Goal: Task Accomplishment & Management: Complete application form

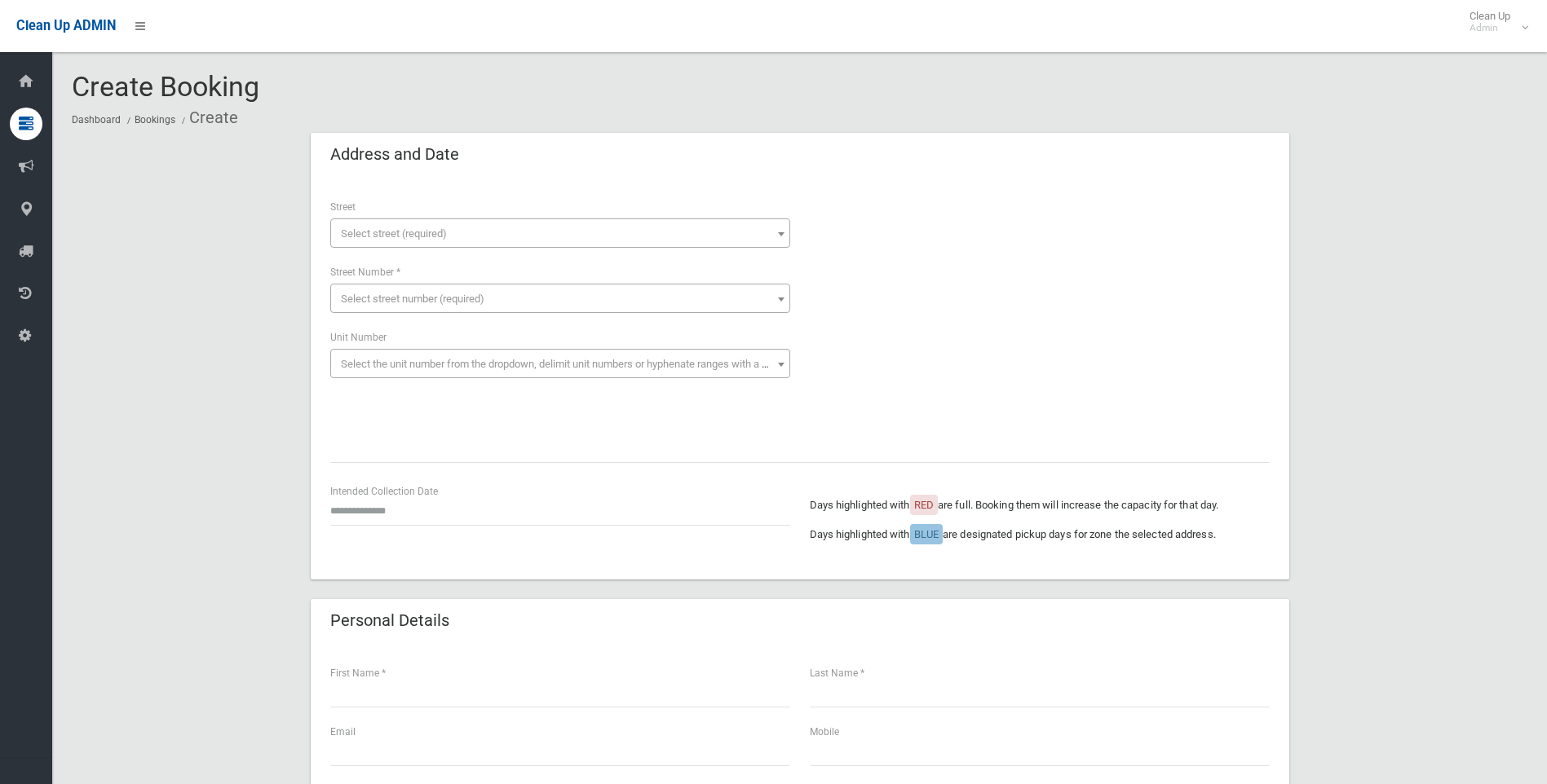
click at [379, 227] on span "Select street (required)" at bounding box center [394, 233] width 106 height 12
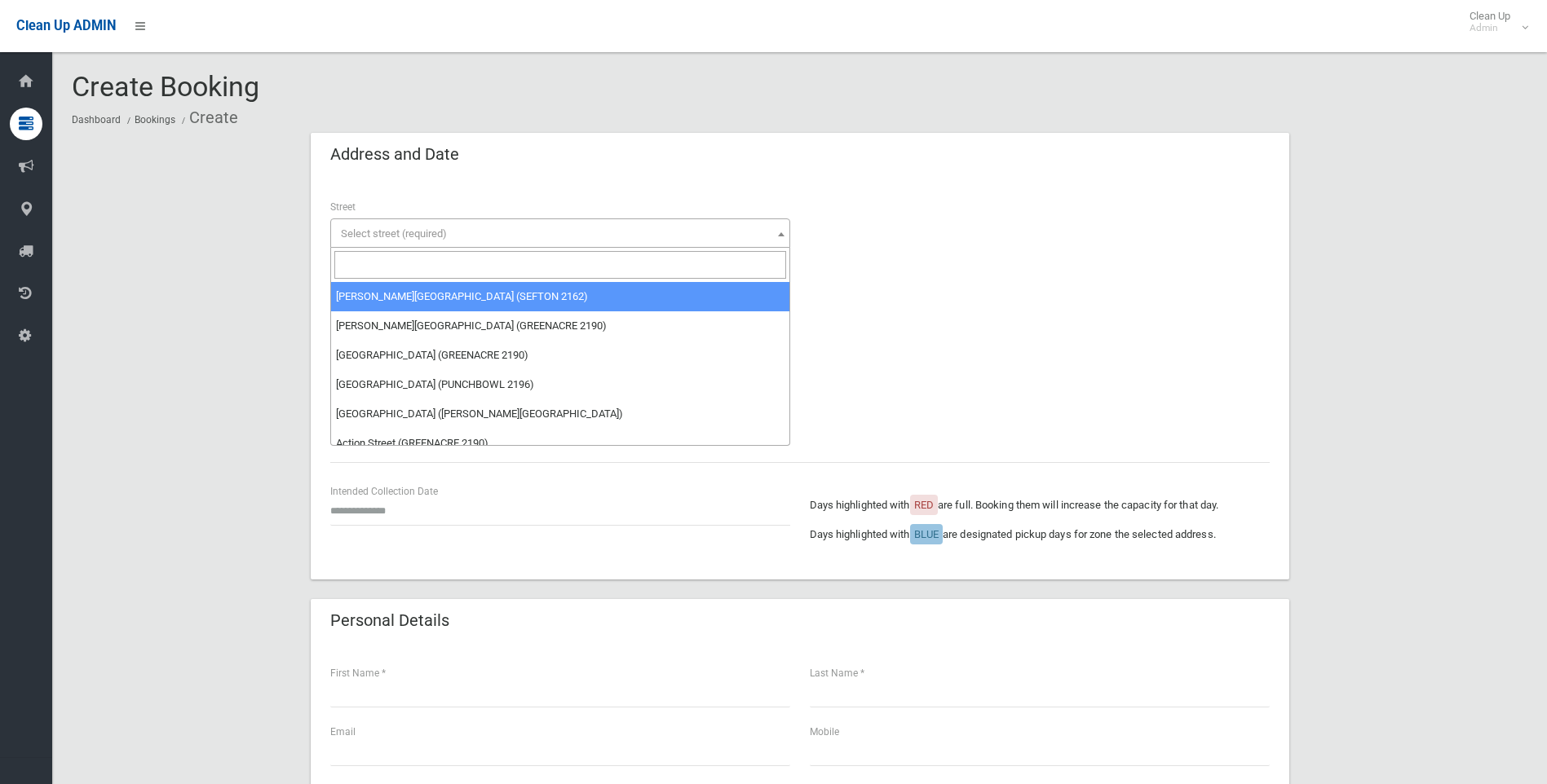
click at [375, 254] on input "search" at bounding box center [560, 265] width 452 height 28
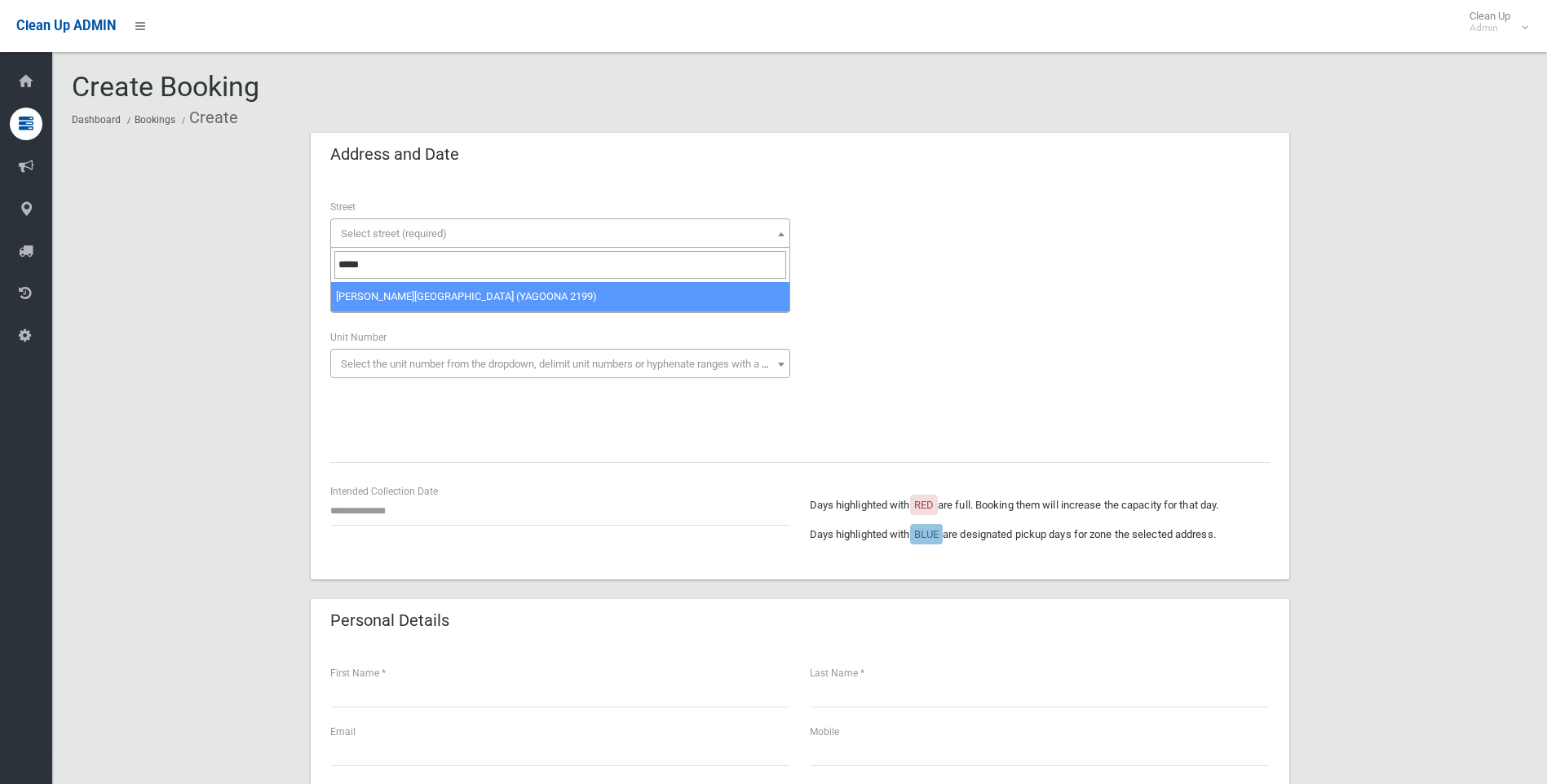
type input "*****"
select select "****"
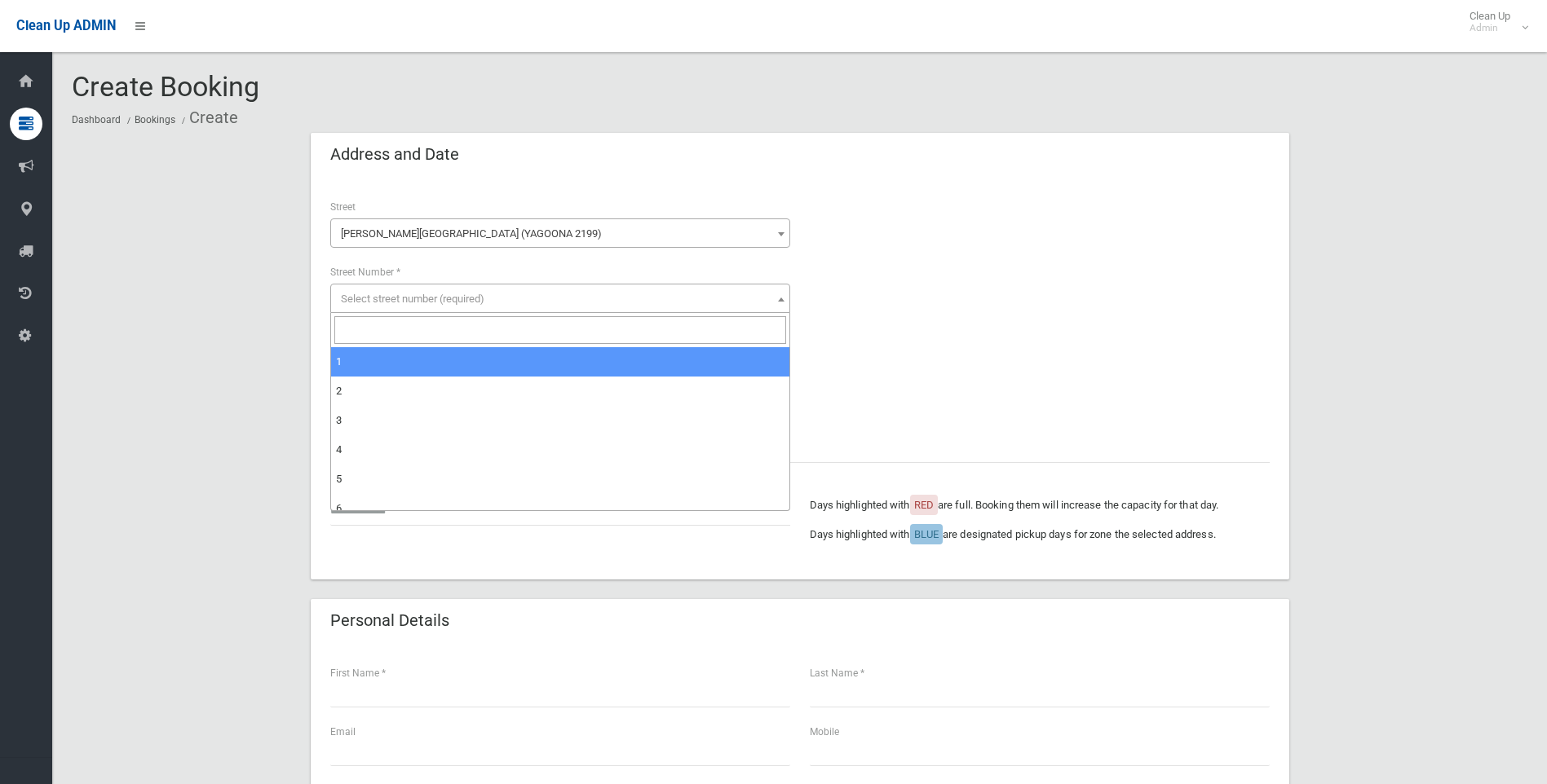
click at [370, 295] on span "Select street number (required)" at bounding box center [412, 299] width 143 height 12
click at [371, 324] on input "search" at bounding box center [560, 330] width 452 height 28
type input "*"
select select "*"
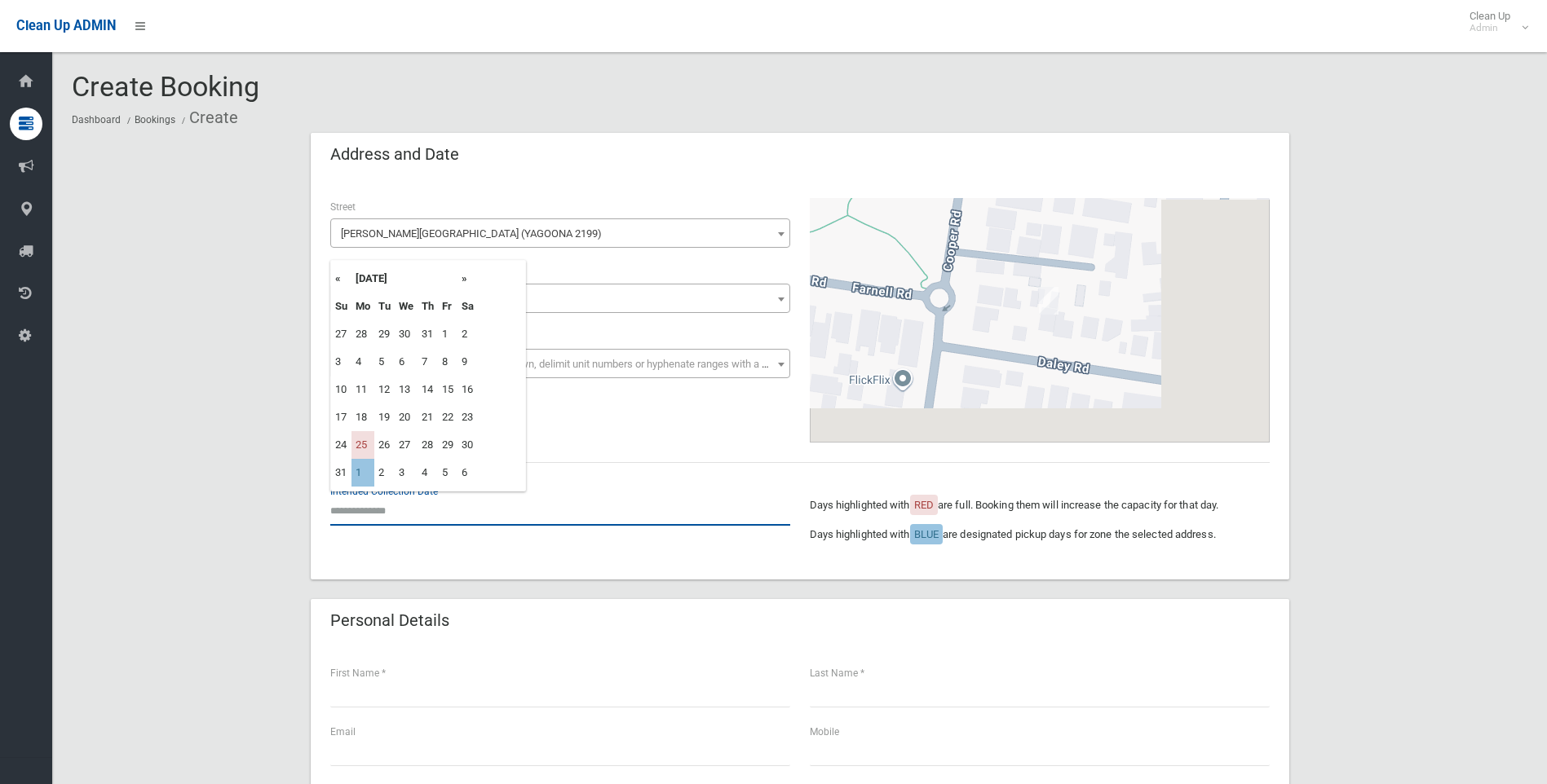
click at [370, 501] on input "text" at bounding box center [560, 510] width 460 height 31
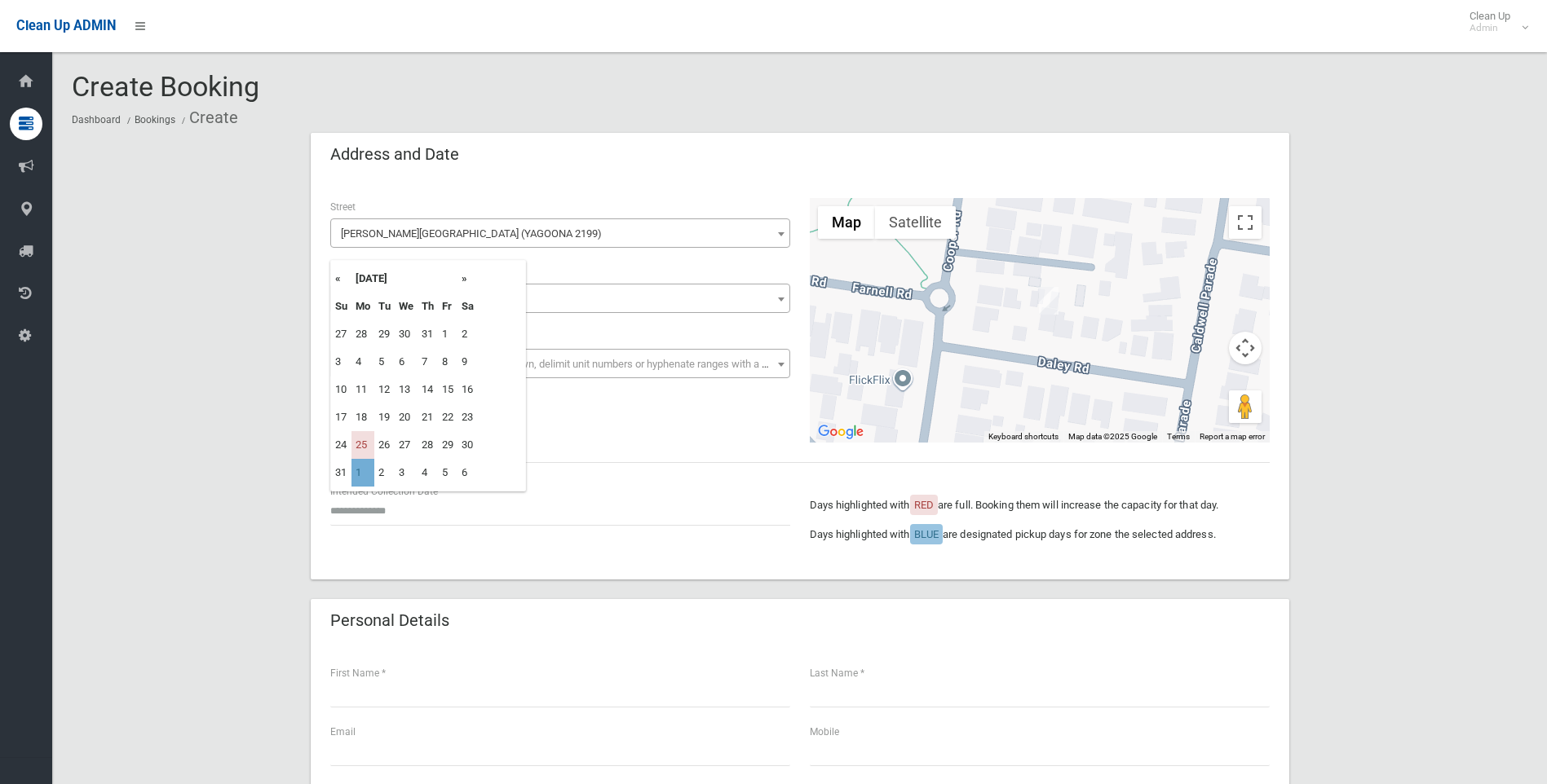
click at [360, 470] on td "1" at bounding box center [362, 473] width 23 height 28
type input "**********"
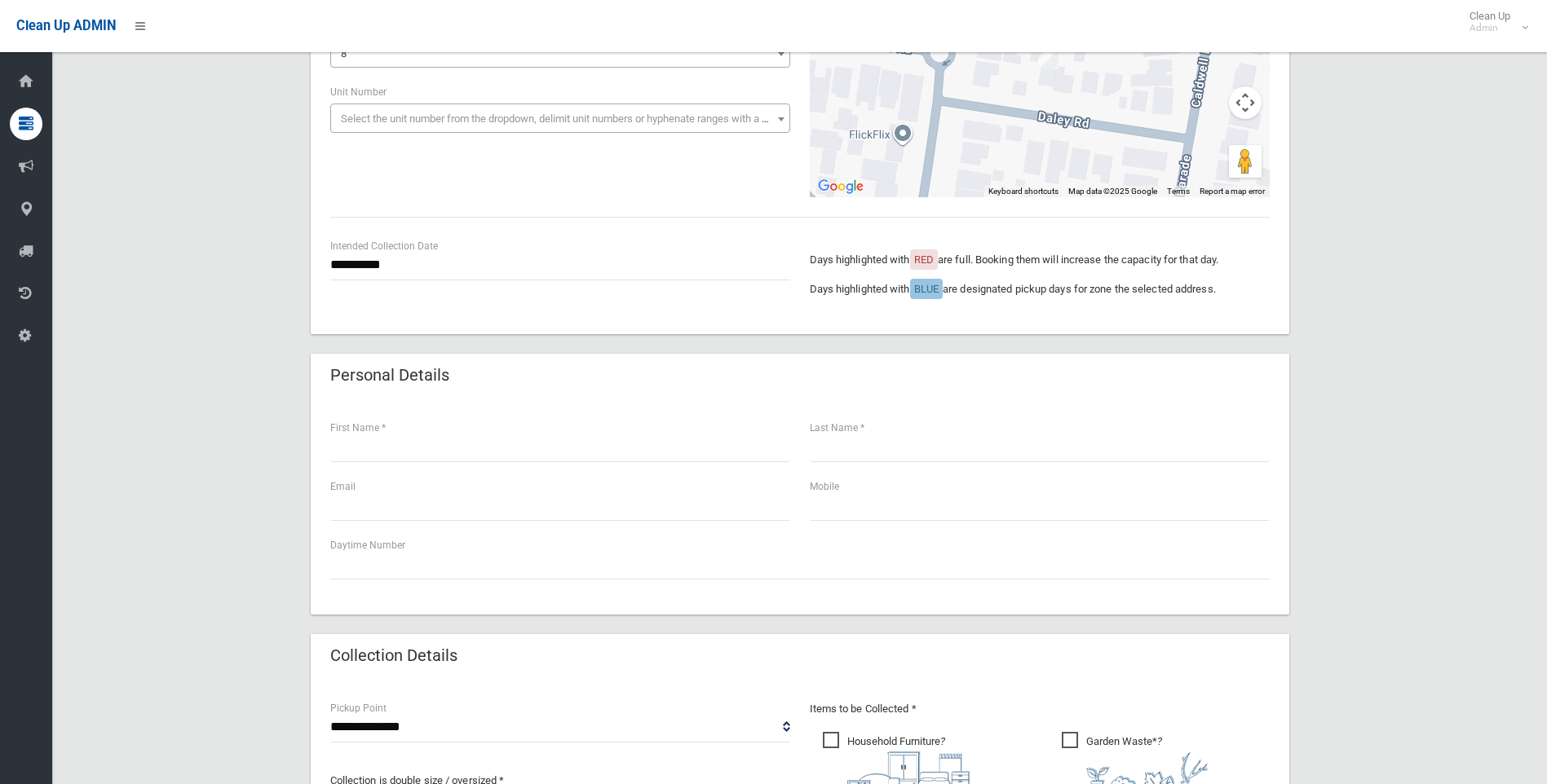
scroll to position [299, 0]
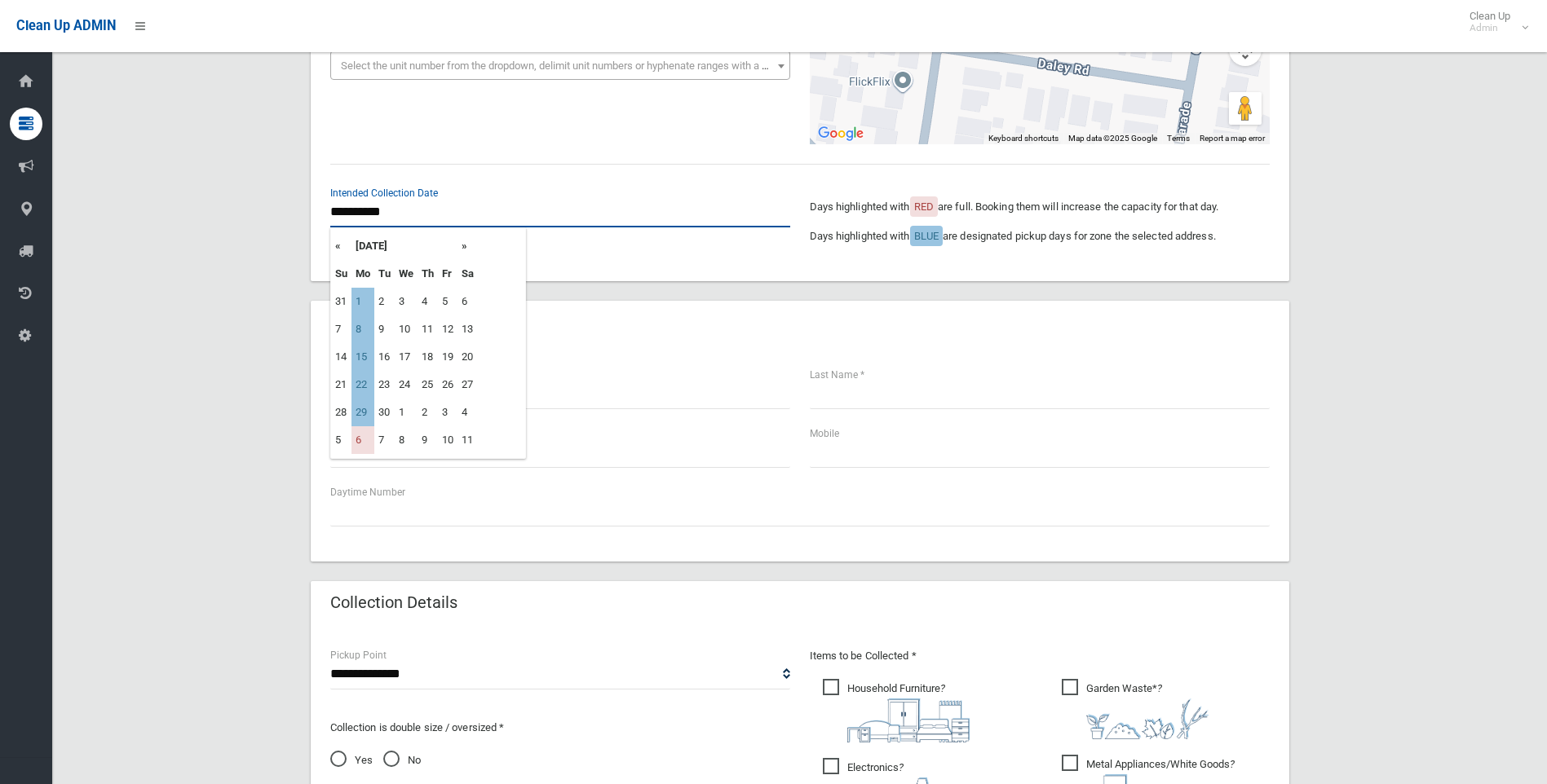
click at [384, 217] on input "**********" at bounding box center [560, 213] width 460 height 31
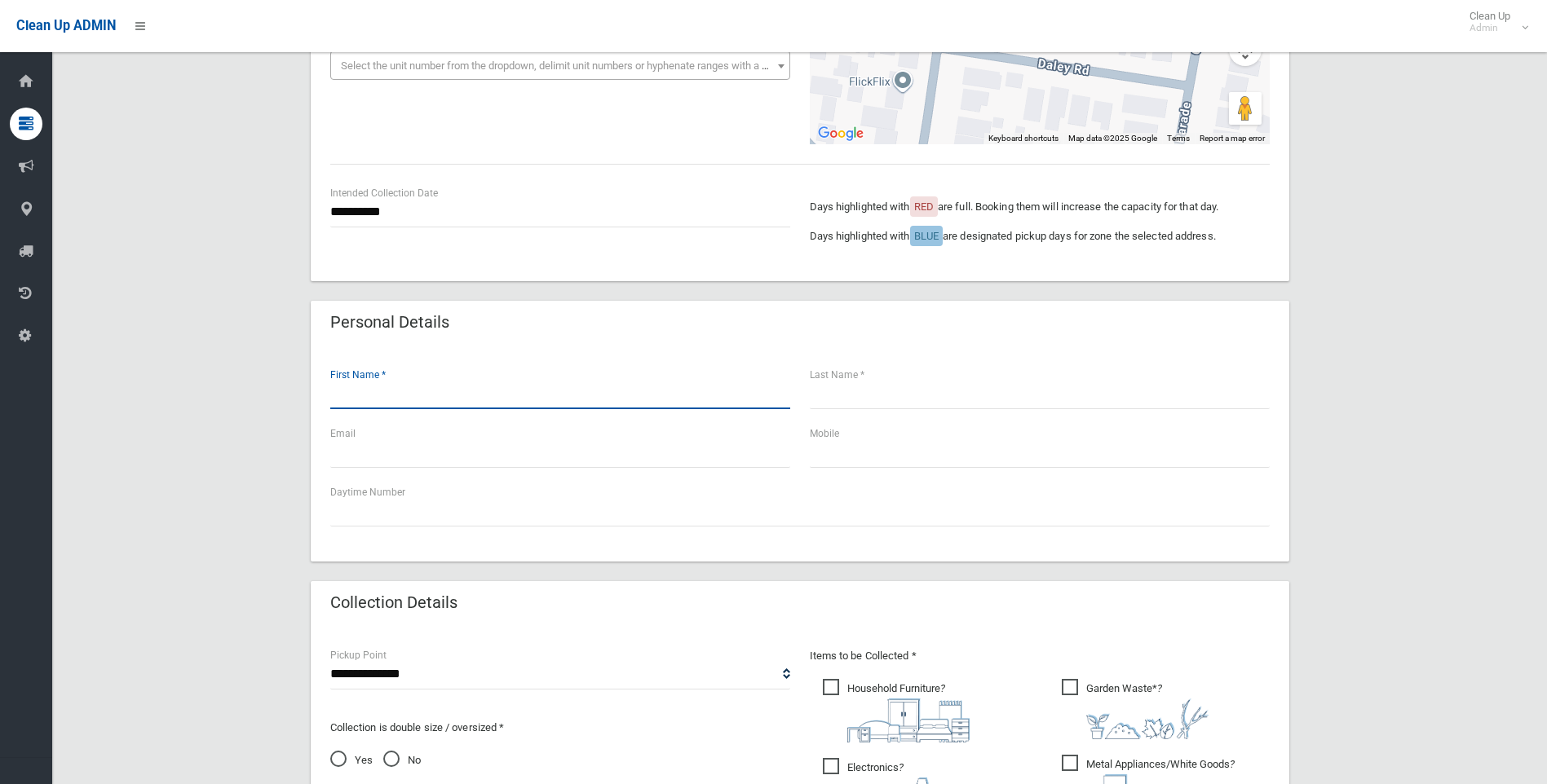
click at [612, 379] on input "text" at bounding box center [560, 393] width 460 height 31
click at [410, 392] on input "text" at bounding box center [560, 393] width 460 height 31
click at [410, 399] on input "text" at bounding box center [560, 393] width 460 height 31
click at [391, 394] on input "**" at bounding box center [560, 393] width 460 height 31
type input "*"
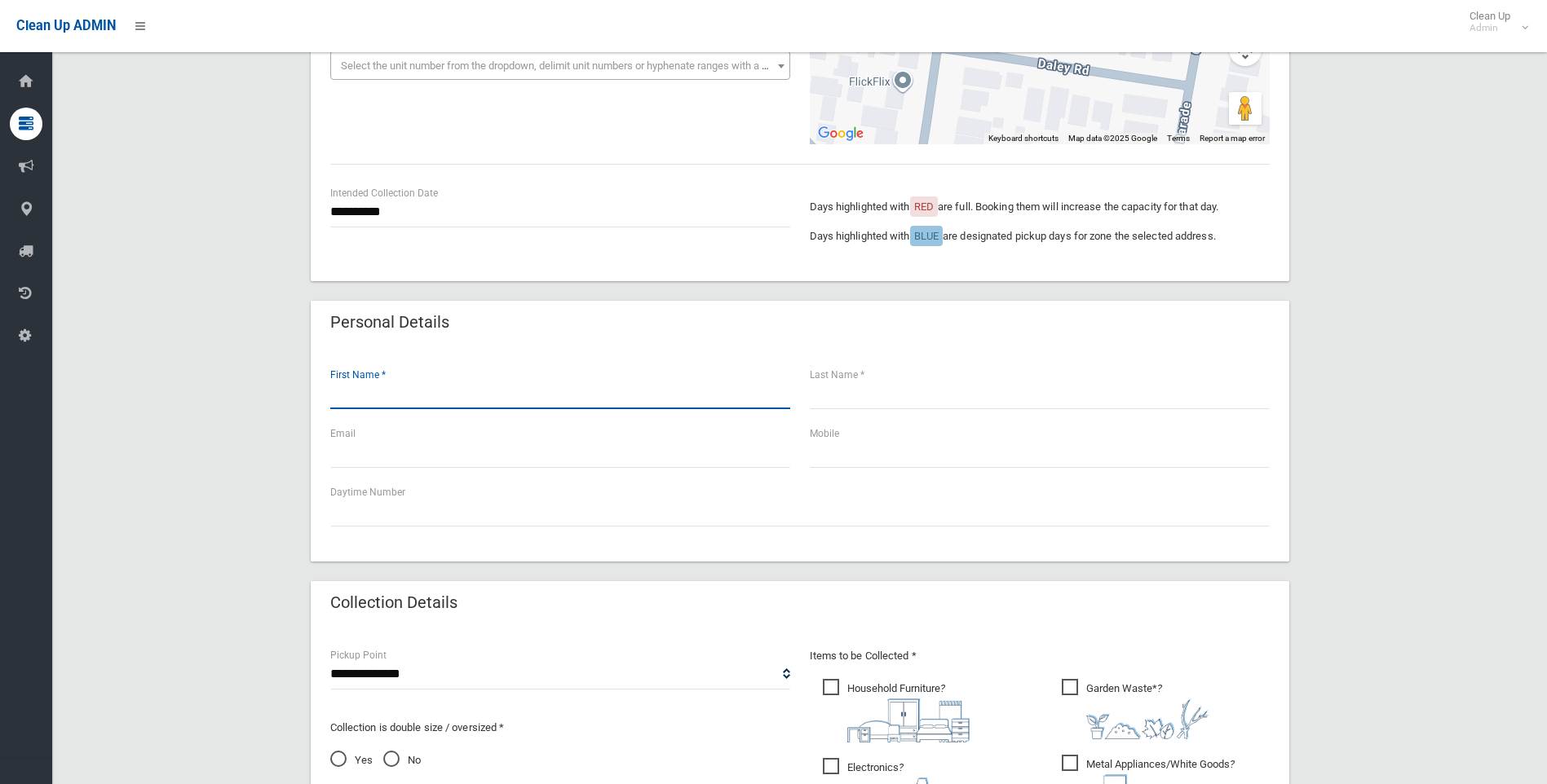
type input "*"
type input "***"
click at [939, 389] on input "text" at bounding box center [1040, 393] width 460 height 31
type input "****"
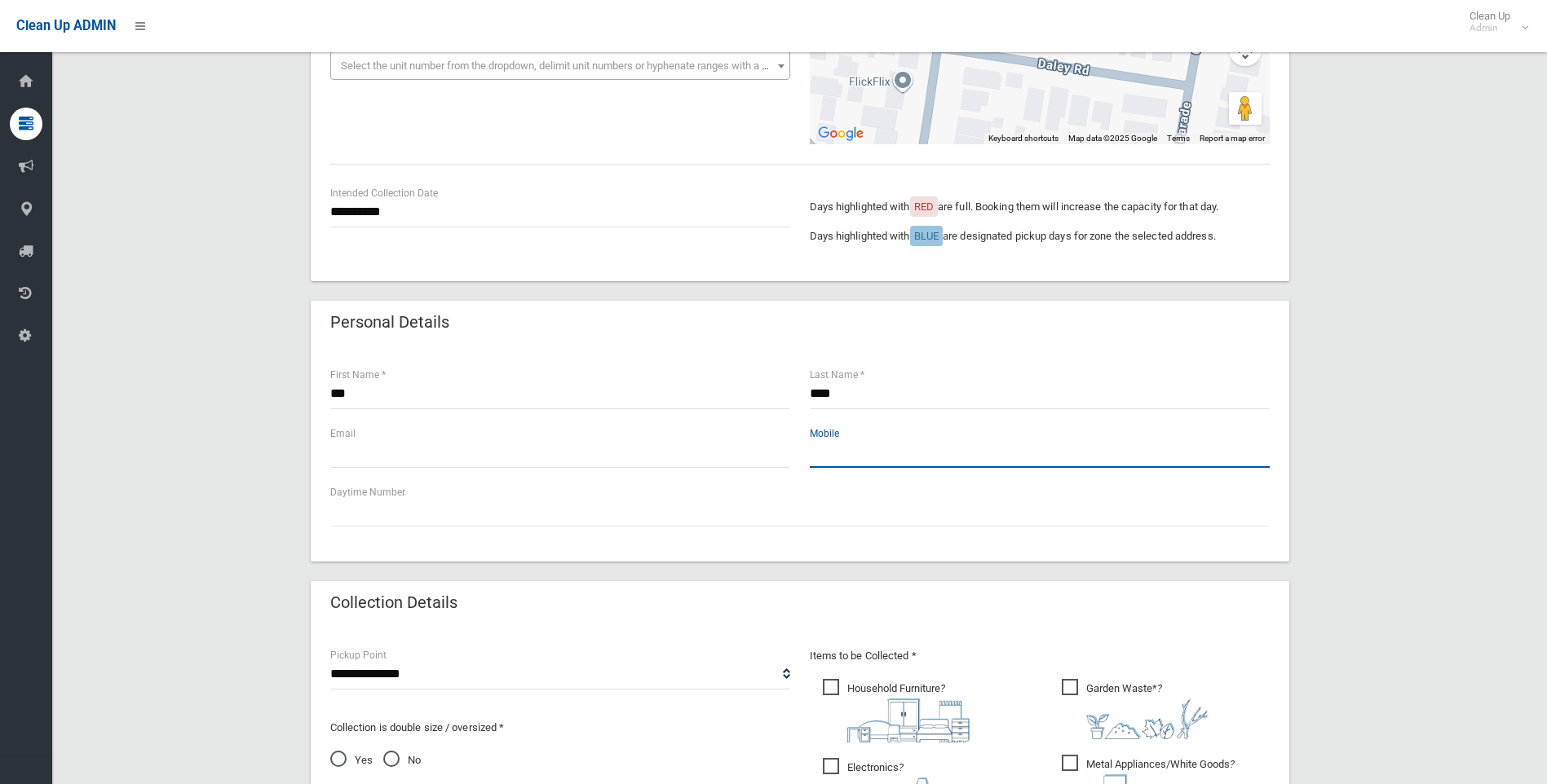
click at [830, 460] on input "text" at bounding box center [1040, 453] width 460 height 31
type input "**********"
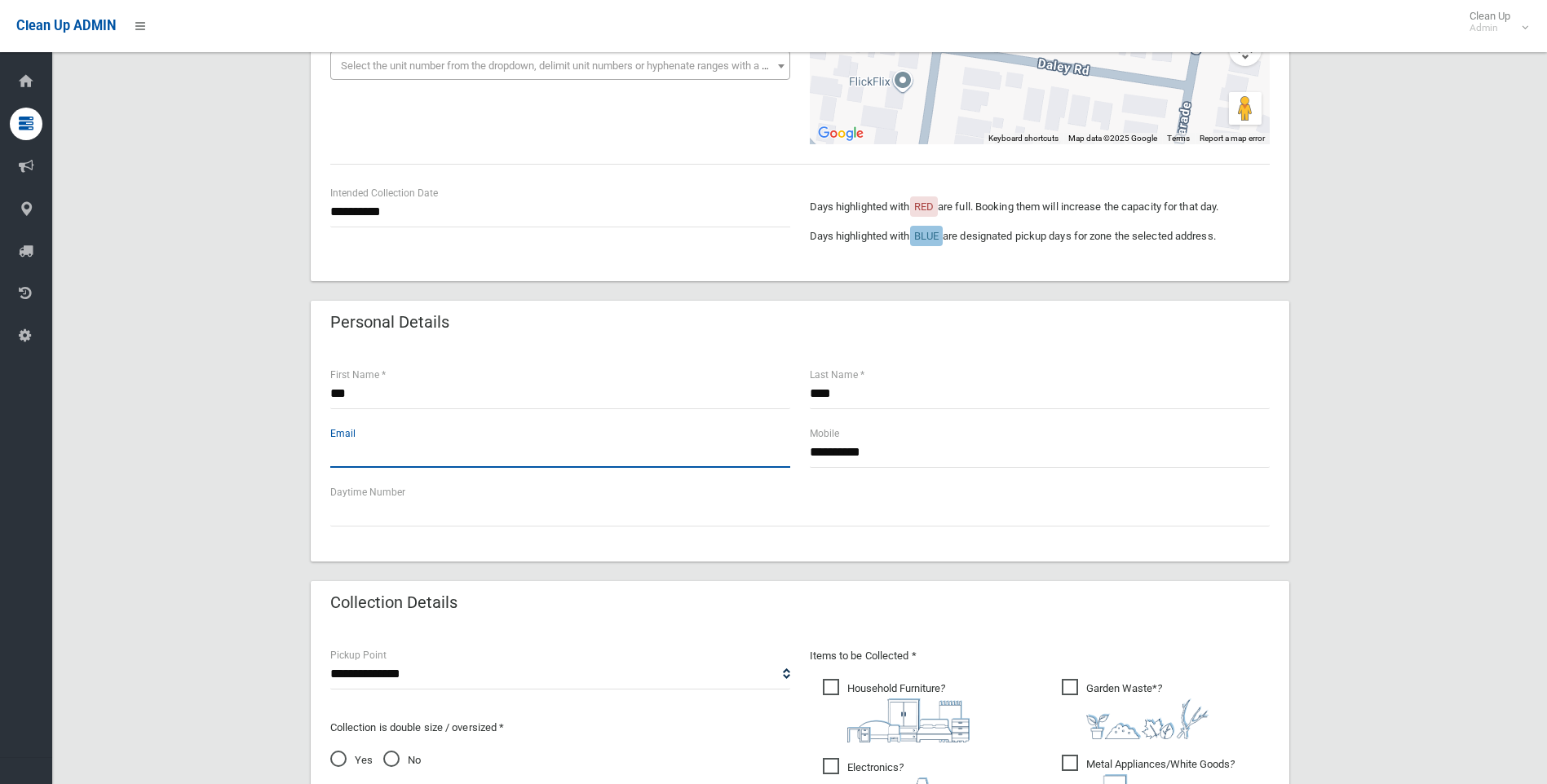
drag, startPoint x: 407, startPoint y: 463, endPoint x: 384, endPoint y: 489, distance: 34.7
click at [406, 467] on input "text" at bounding box center [560, 453] width 460 height 31
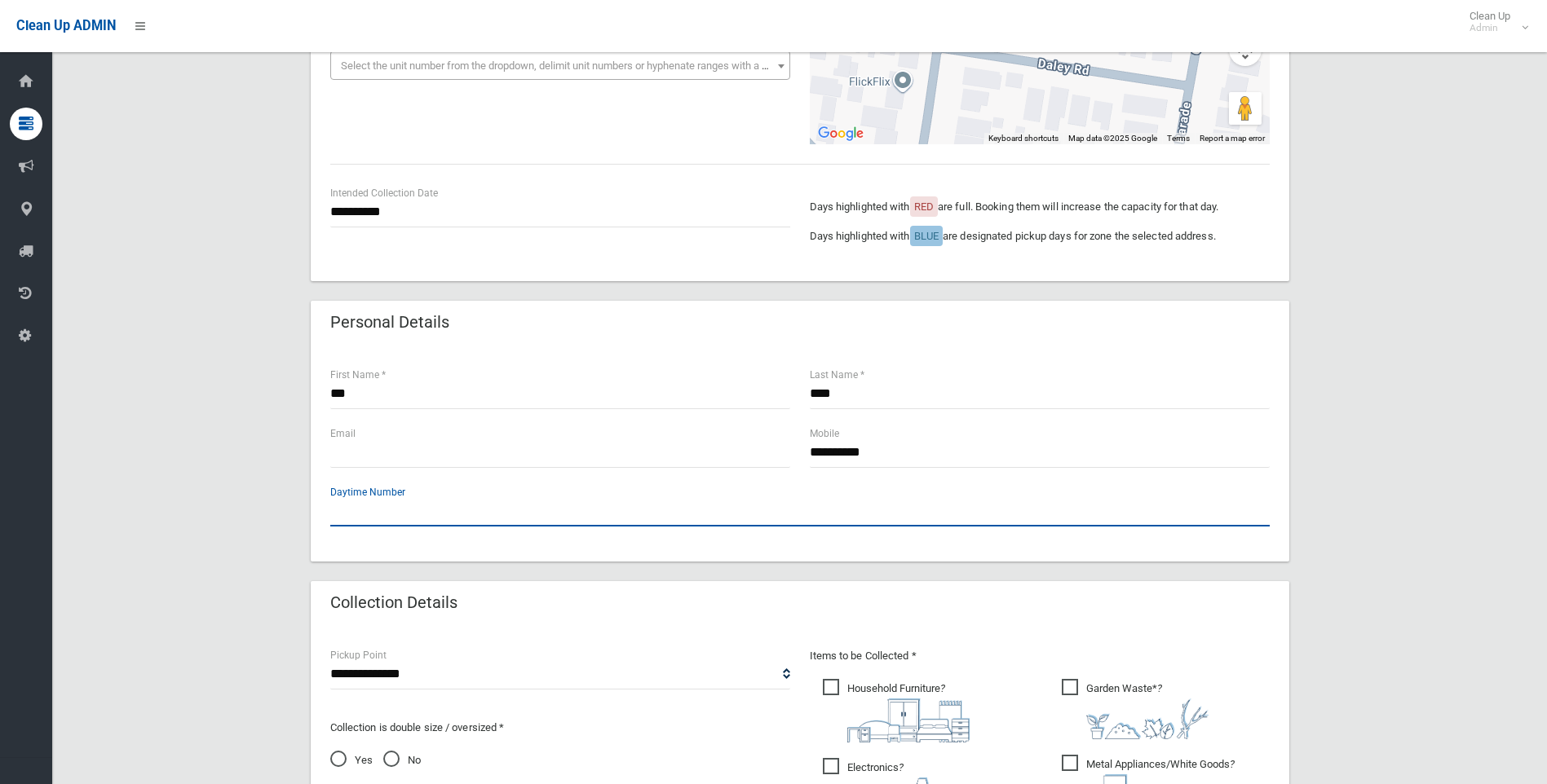
click at [360, 517] on input "text" at bounding box center [800, 511] width 940 height 31
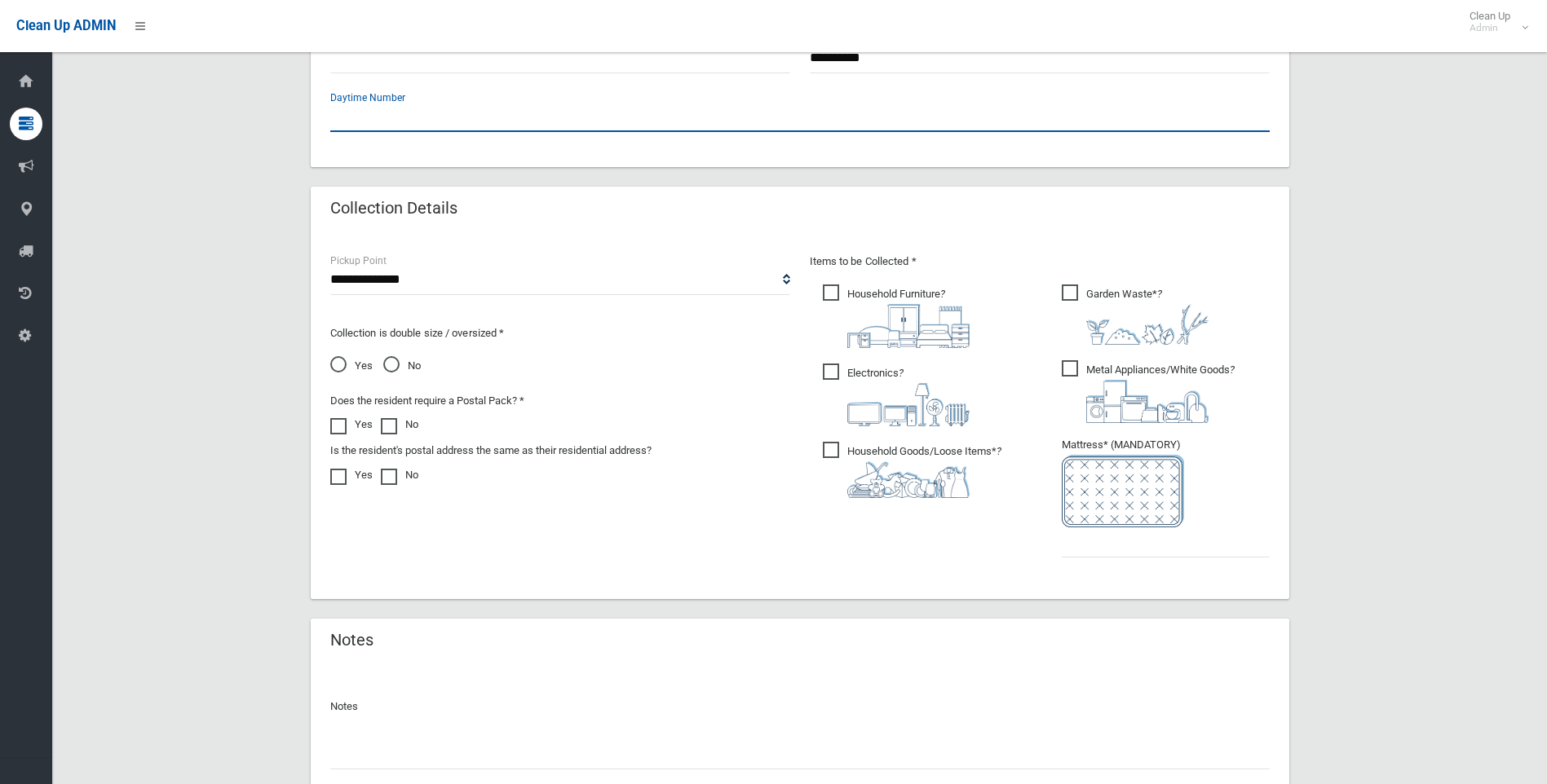
scroll to position [687, 0]
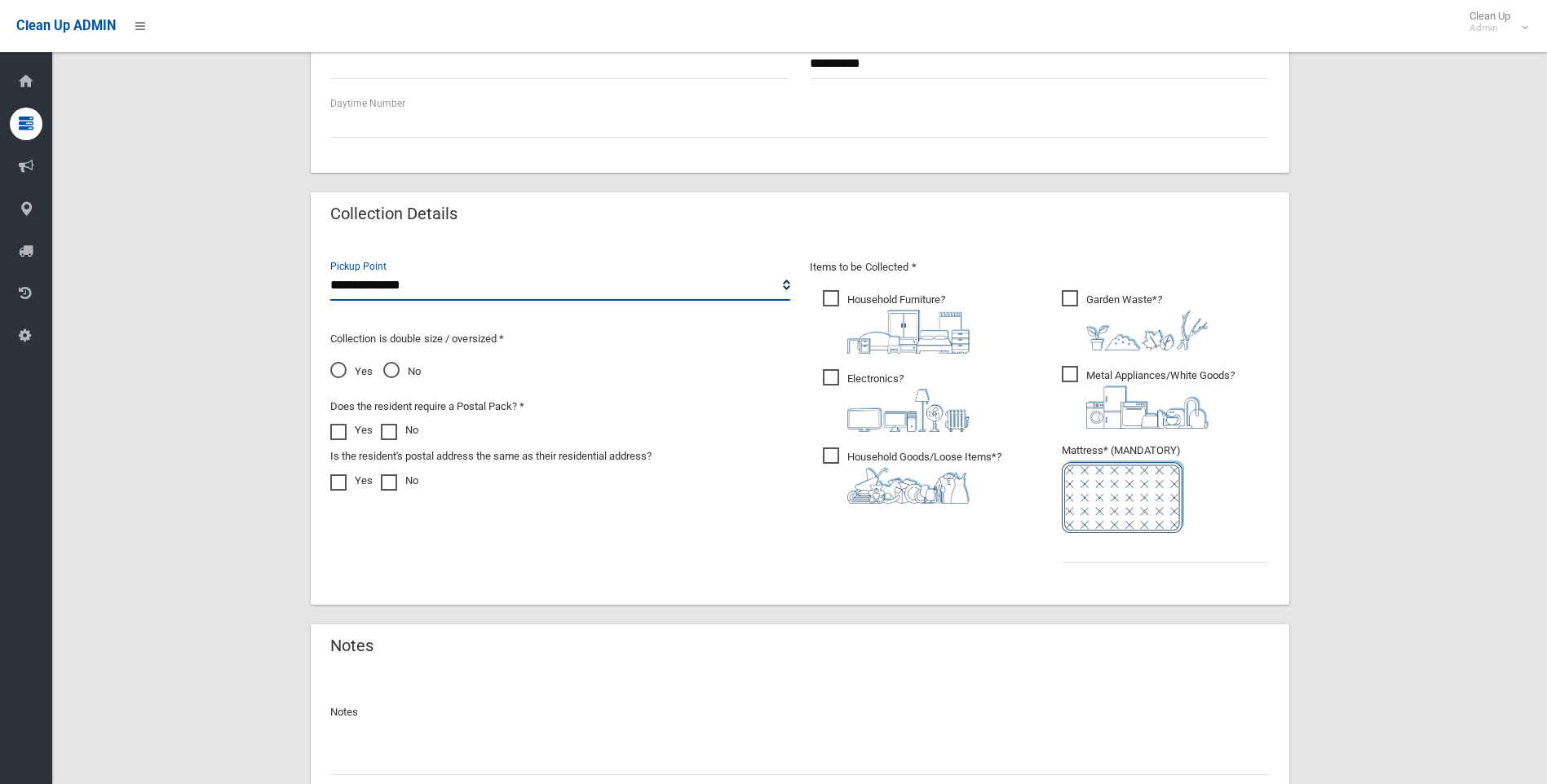
click at [787, 288] on select "**********" at bounding box center [560, 286] width 460 height 31
select select "*"
click at [330, 271] on select "**********" at bounding box center [560, 286] width 460 height 31
click at [839, 305] on span "Household Furniture ?" at bounding box center [896, 322] width 146 height 63
click at [1060, 299] on ul "Garden Waste* ?" at bounding box center [1159, 431] width 221 height 289
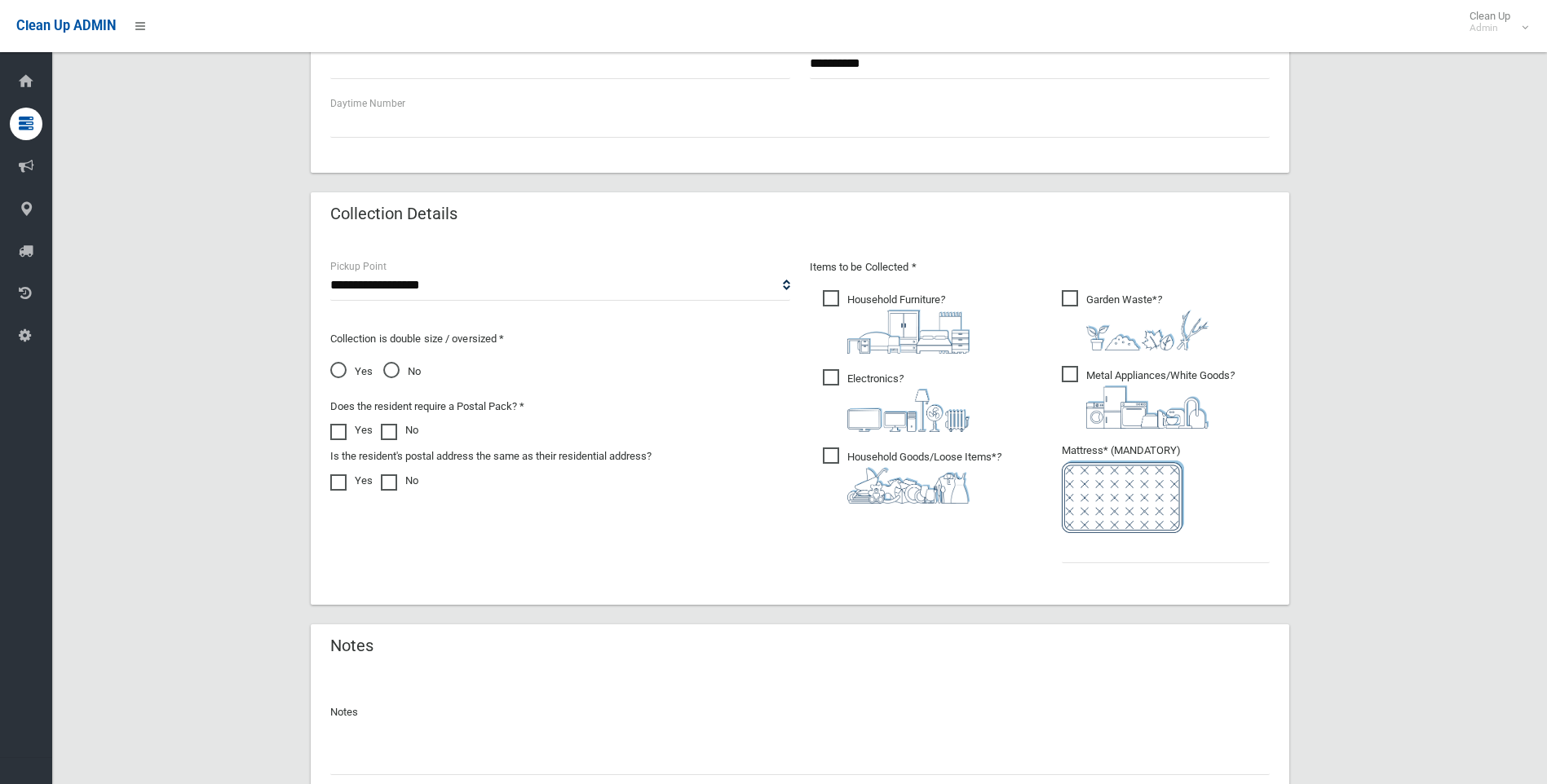
click at [1077, 376] on span "Metal Appliances/White Goods ?" at bounding box center [1148, 397] width 173 height 63
click at [829, 372] on span "Electronics ?" at bounding box center [896, 401] width 146 height 63
click at [828, 455] on span "Household Goods/Loose Items* ?" at bounding box center [912, 476] width 179 height 56
click at [1135, 552] on input "text" at bounding box center [1166, 548] width 208 height 31
type input "*"
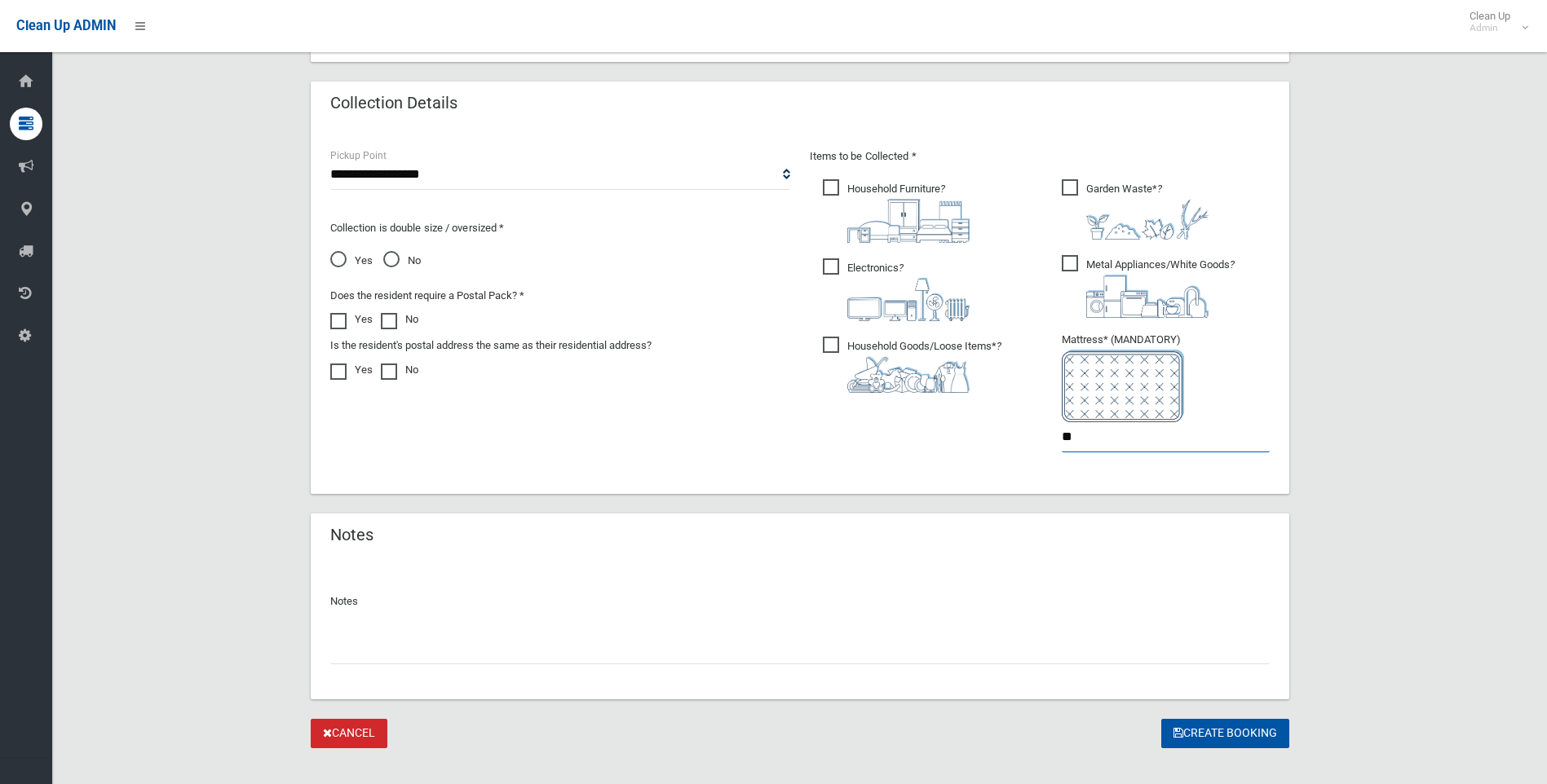
scroll to position [821, 0]
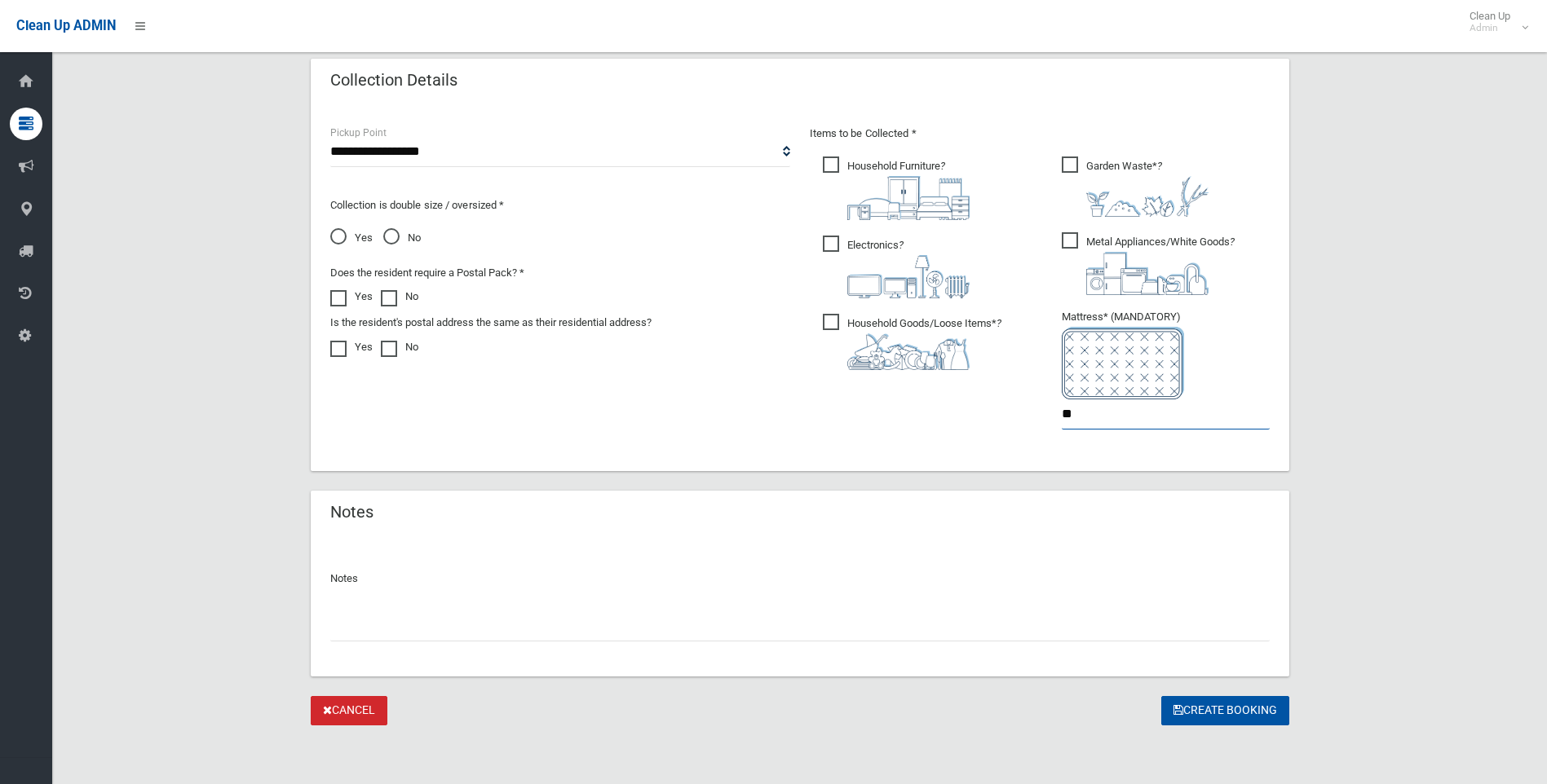
type input "*"
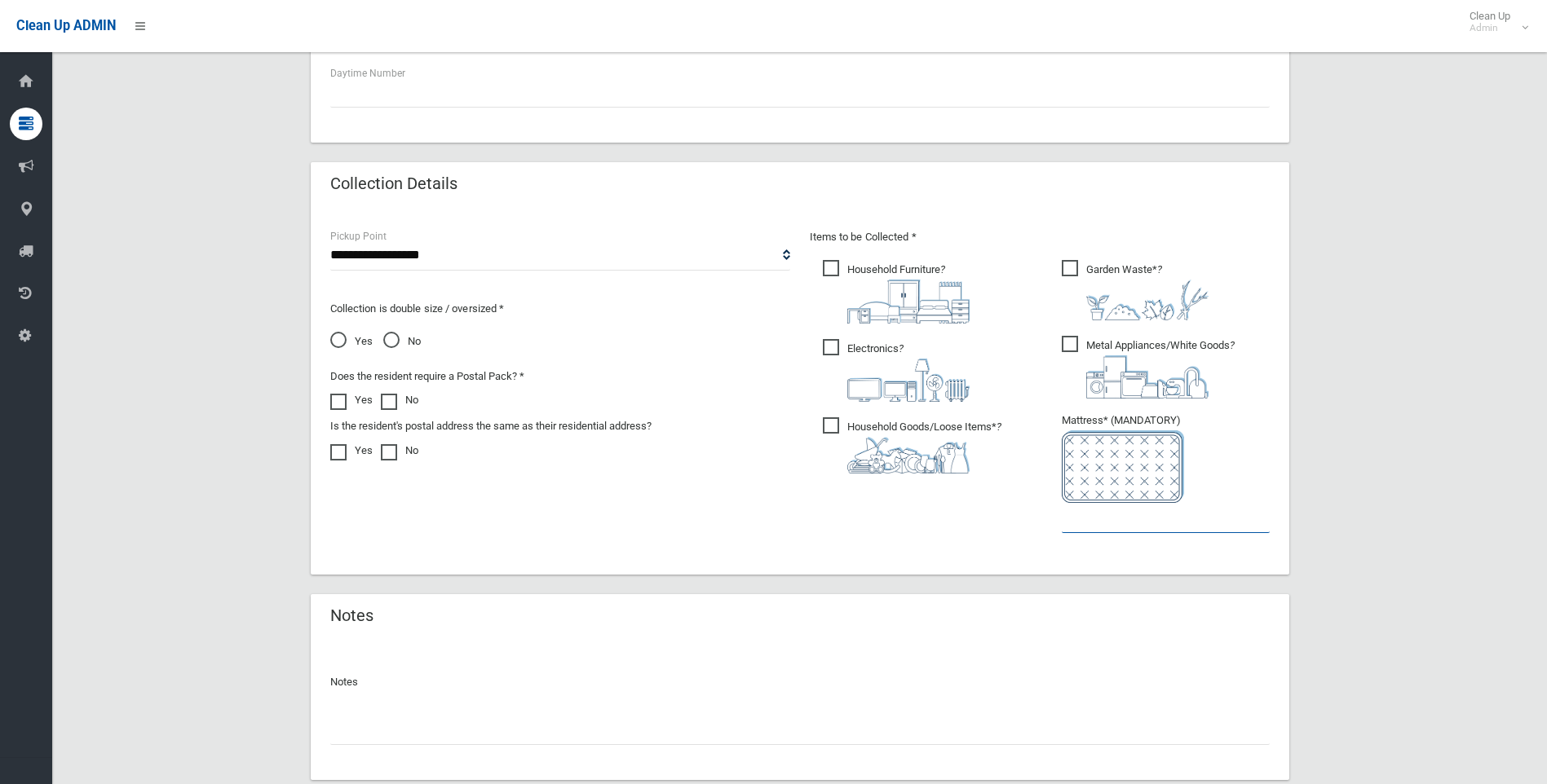
scroll to position [714, 0]
click at [340, 397] on span at bounding box center [342, 397] width 25 height 0
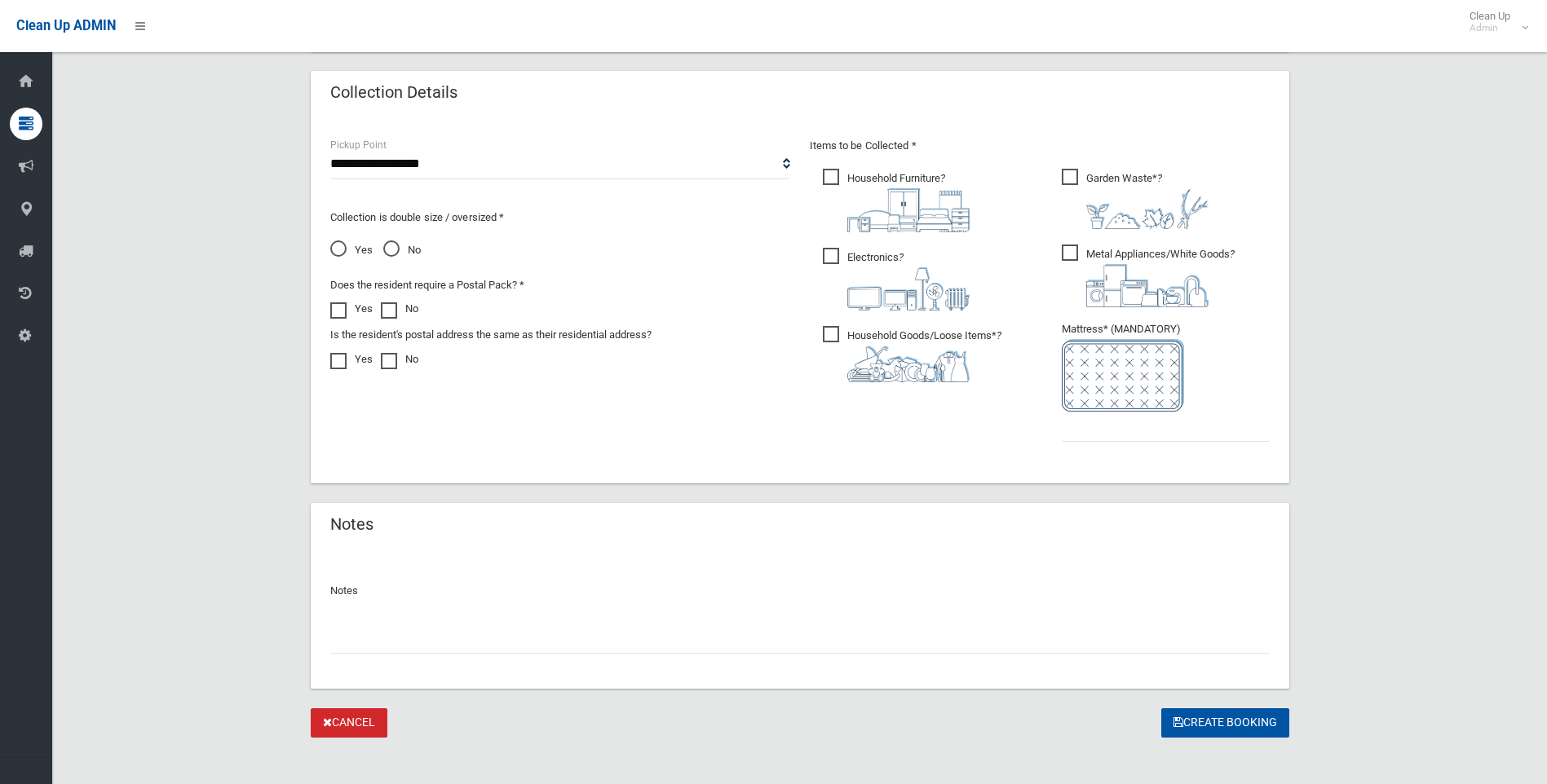
scroll to position [821, 0]
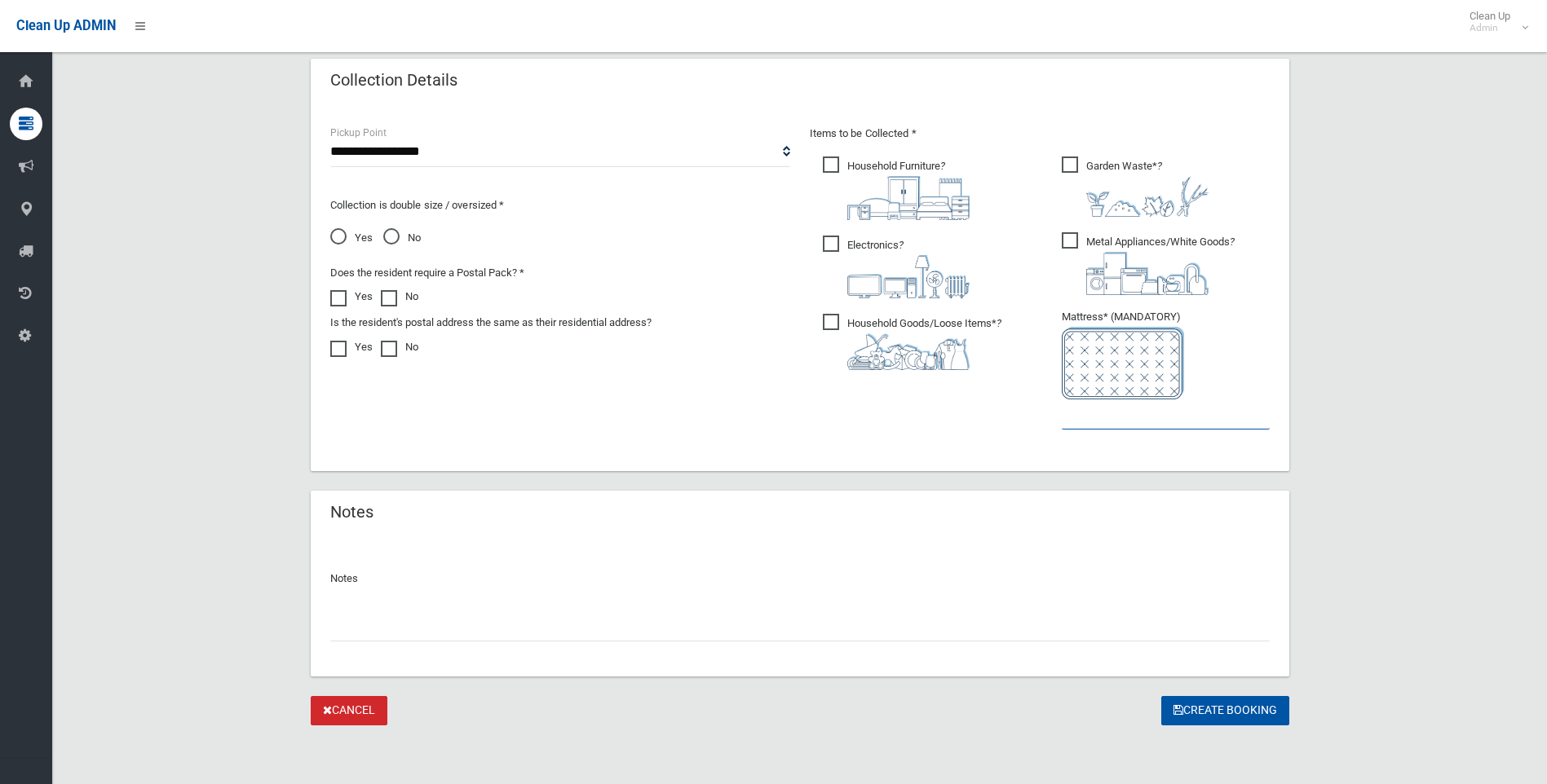
click at [1103, 421] on input "text" at bounding box center [1166, 414] width 208 height 31
type input "*"
click at [389, 237] on span "No" at bounding box center [403, 238] width 38 height 20
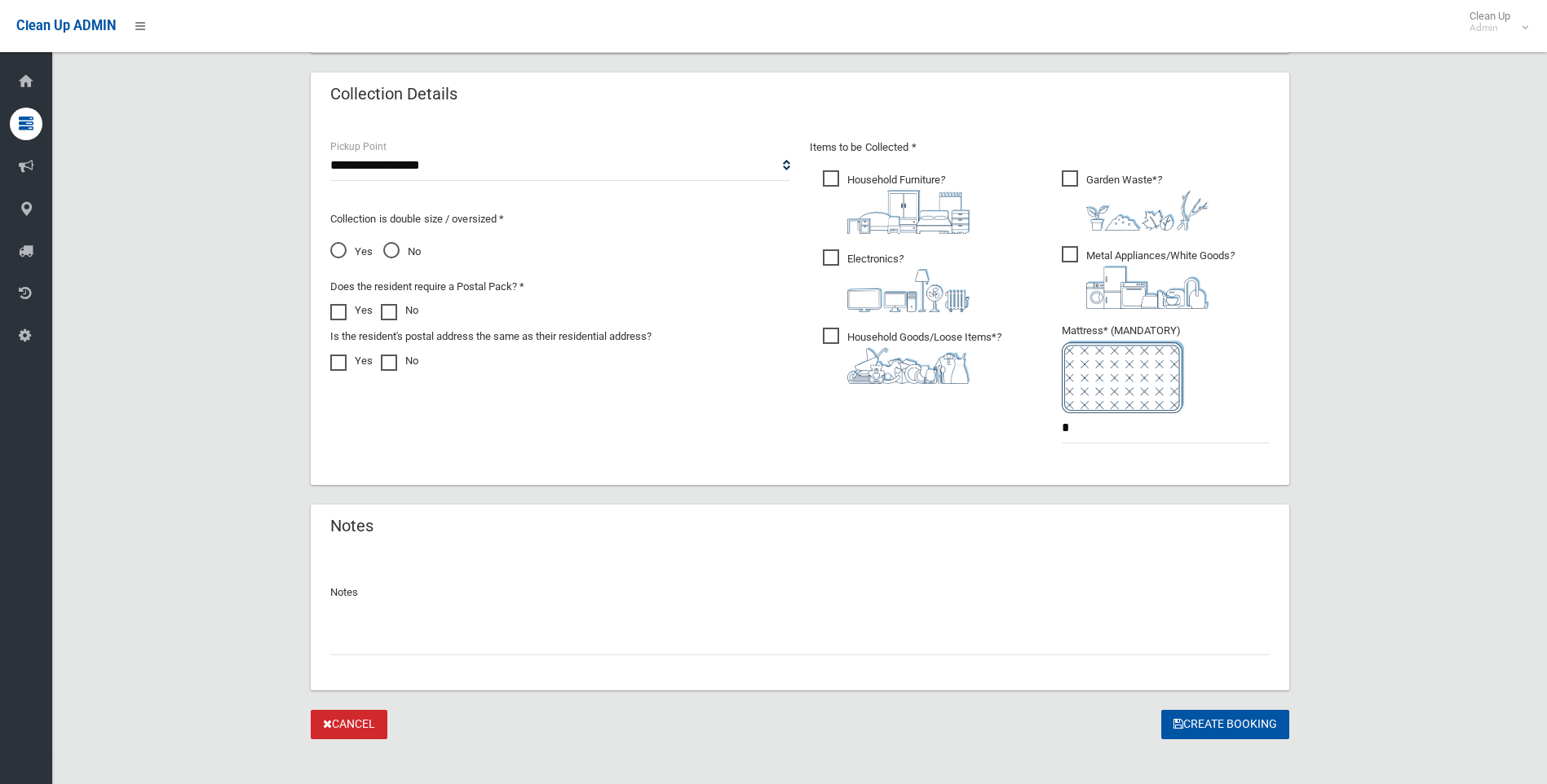
scroll to position [809, 0]
click at [338, 248] on span "Yes" at bounding box center [351, 250] width 43 height 20
click at [456, 649] on input "text" at bounding box center [800, 639] width 940 height 31
click at [1066, 174] on span "Garden Waste* ?" at bounding box center [1136, 199] width 146 height 60
click at [1217, 719] on button "Create Booking" at bounding box center [1225, 724] width 128 height 31
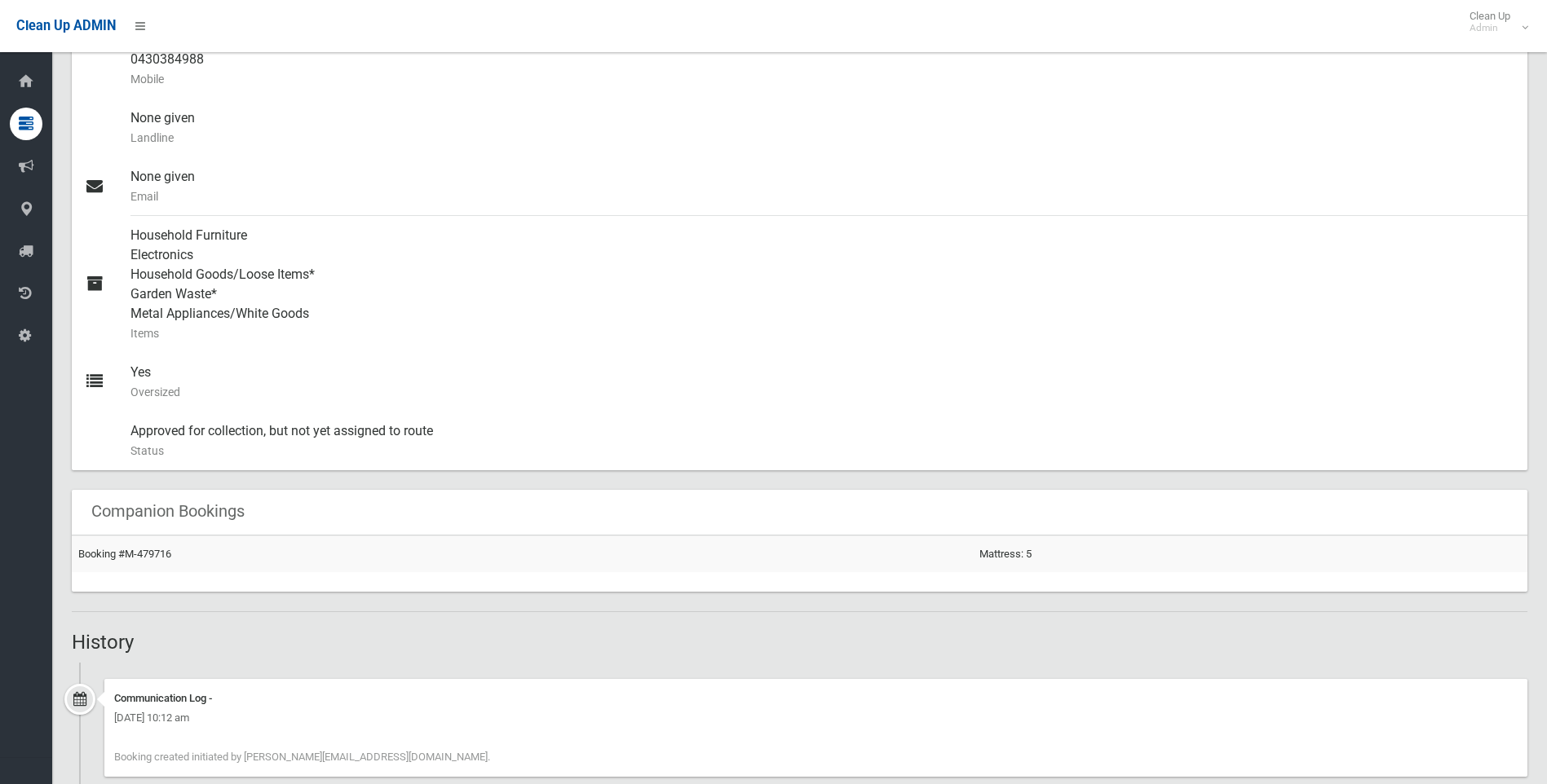
scroll to position [635, 0]
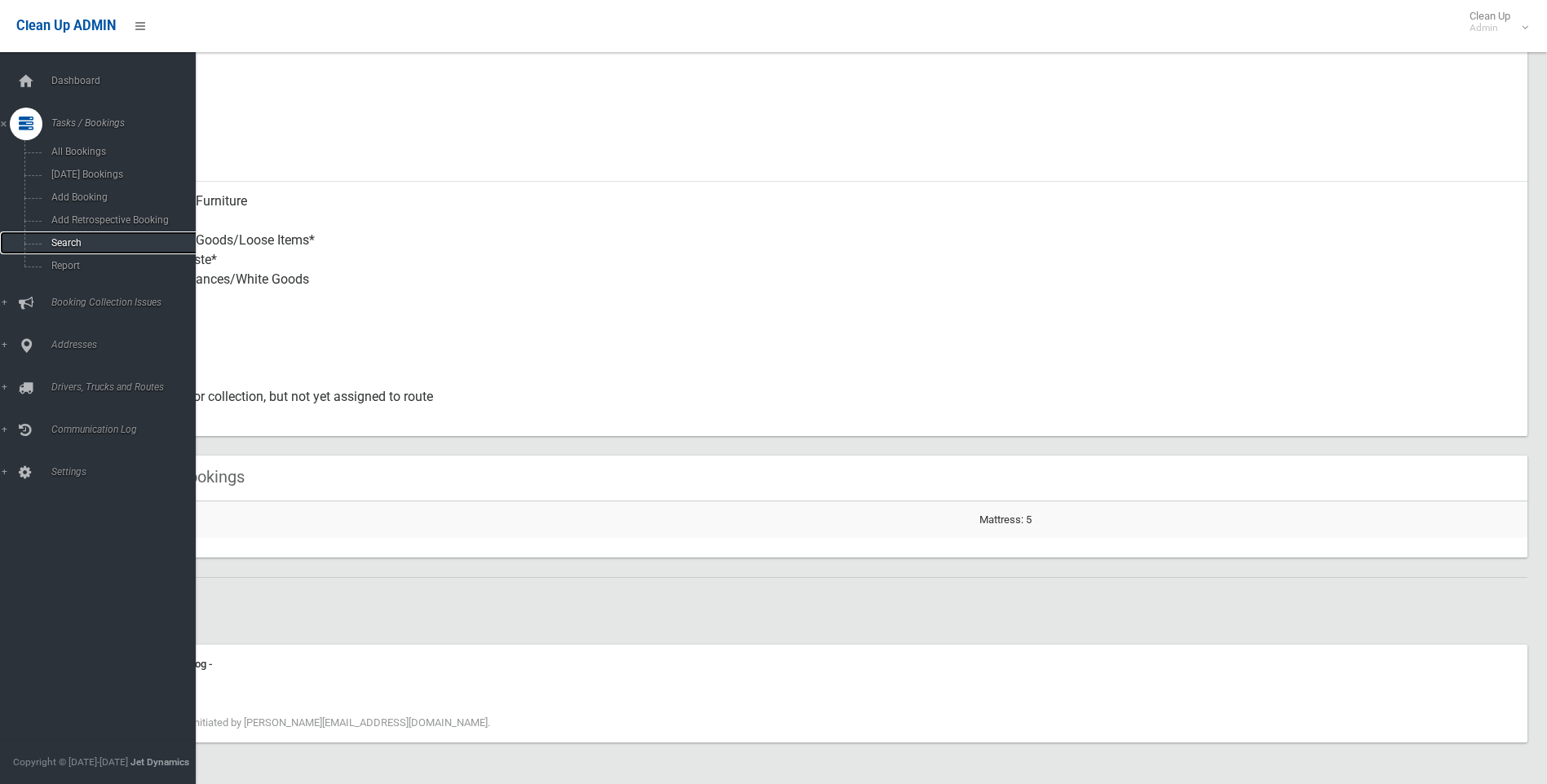
click at [60, 239] on span "Search" at bounding box center [120, 243] width 147 height 12
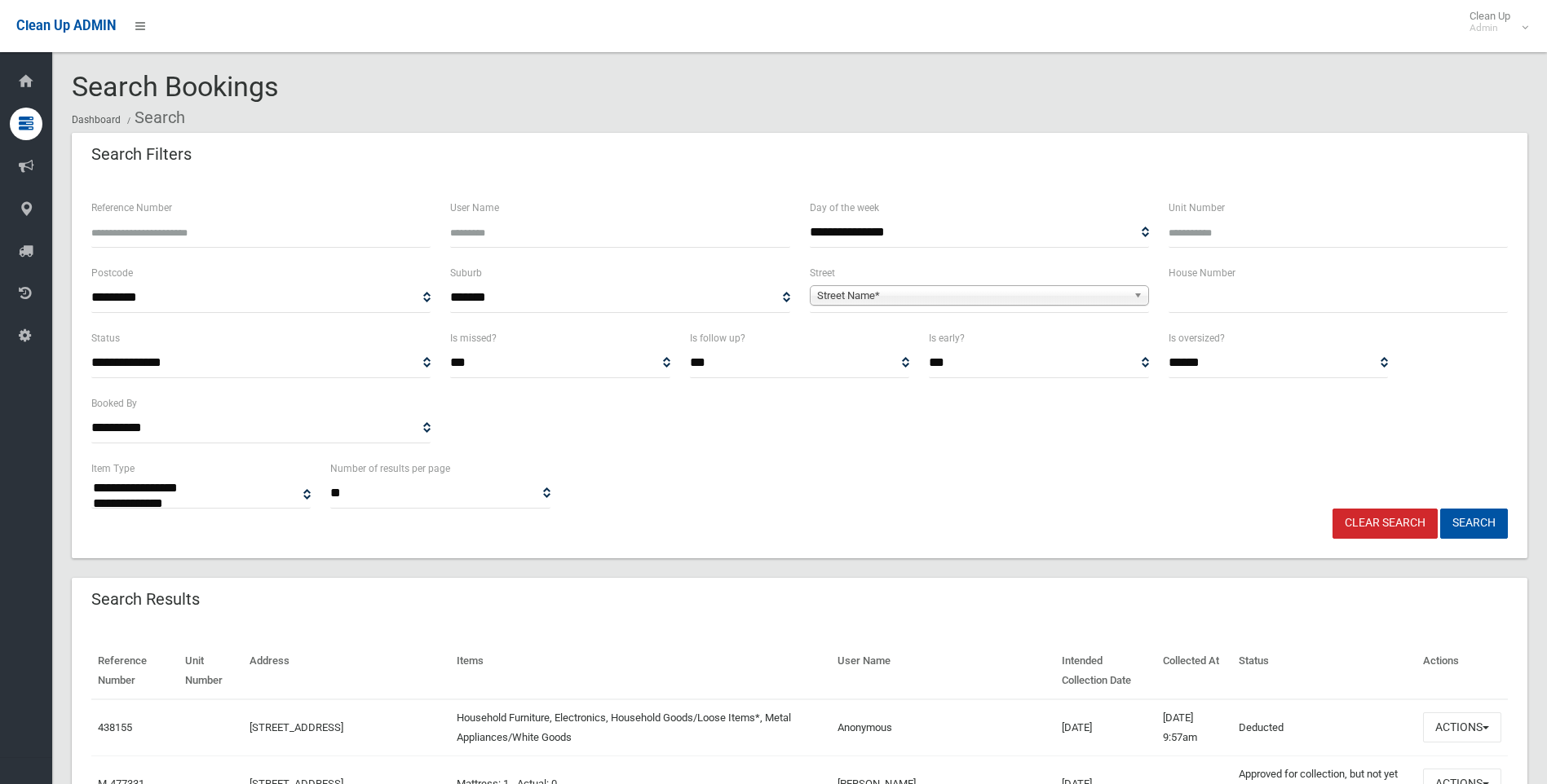
select select
click at [114, 234] on input "Reference Number" at bounding box center [260, 232] width 339 height 31
type input "******"
click at [1440, 509] on button "Search" at bounding box center [1474, 524] width 67 height 31
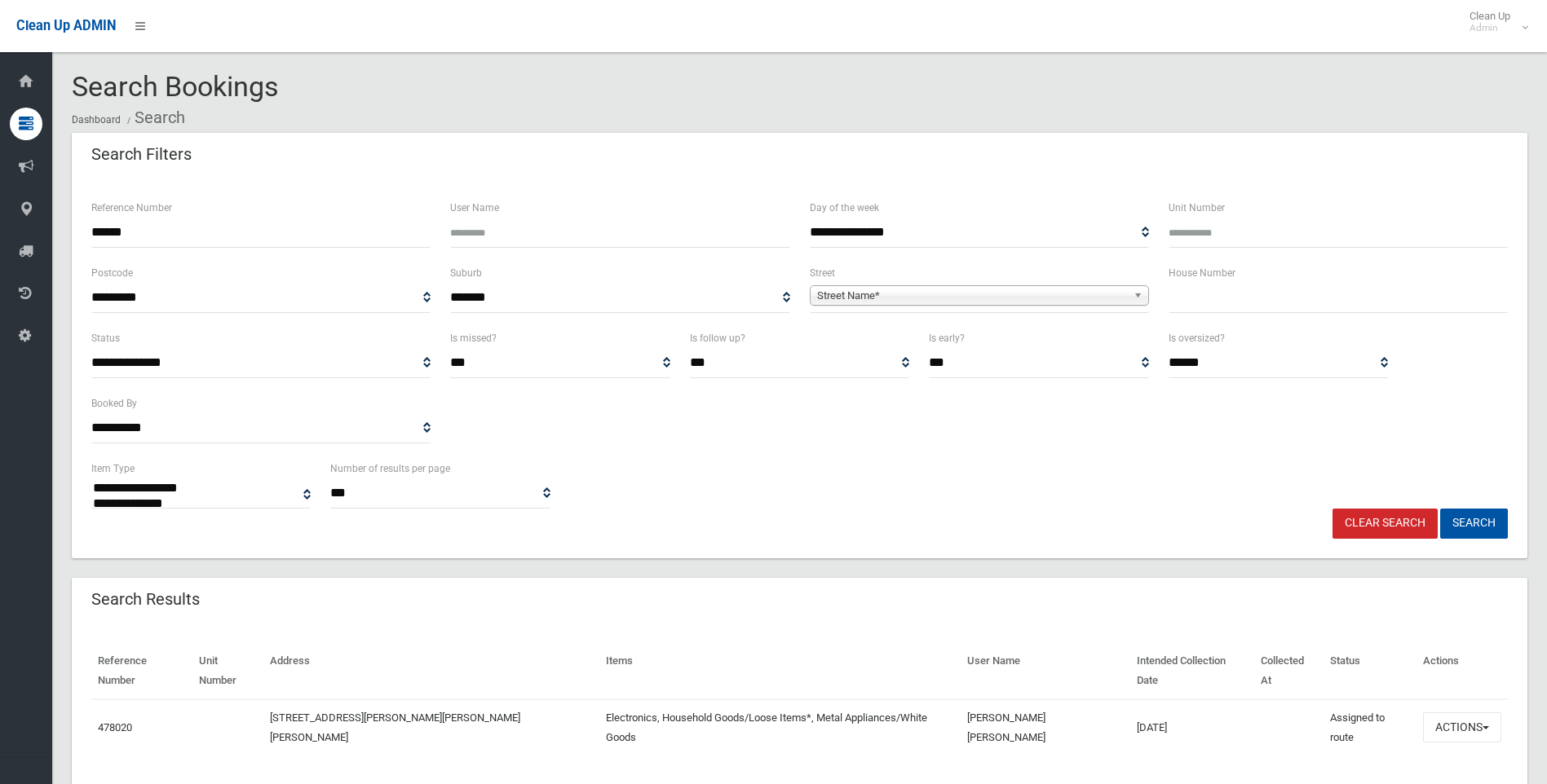
select select
